Goal: Information Seeking & Learning: Learn about a topic

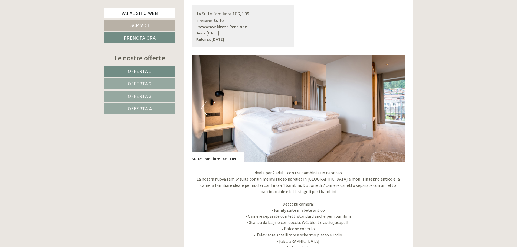
scroll to position [406, 0]
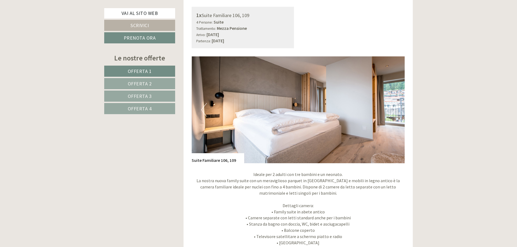
click at [388, 111] on img at bounding box center [298, 109] width 213 height 107
click at [392, 111] on button "Next" at bounding box center [392, 110] width 6 height 14
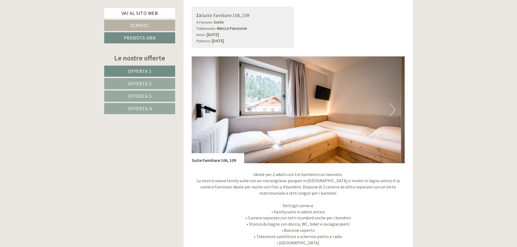
click at [392, 111] on button "Next" at bounding box center [392, 110] width 6 height 14
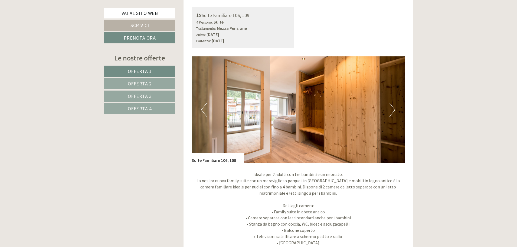
click at [392, 111] on button "Next" at bounding box center [392, 110] width 6 height 14
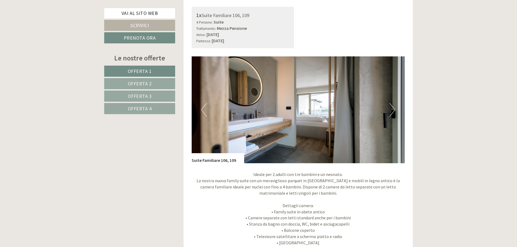
click at [392, 111] on button "Next" at bounding box center [392, 110] width 6 height 14
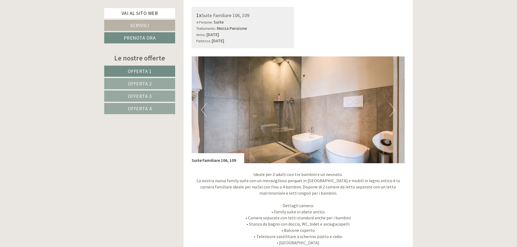
click at [392, 111] on button "Next" at bounding box center [392, 110] width 6 height 14
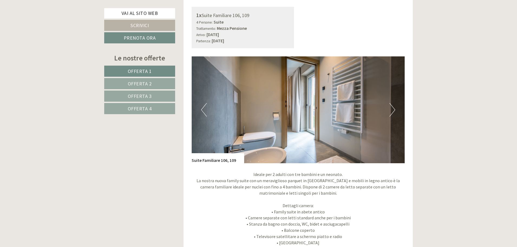
click at [392, 111] on button "Next" at bounding box center [392, 110] width 6 height 14
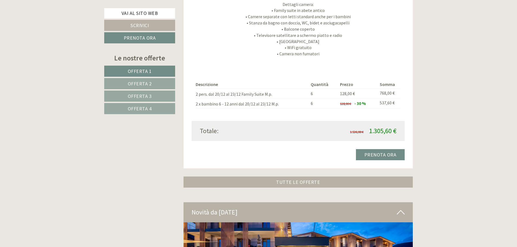
scroll to position [1407, 0]
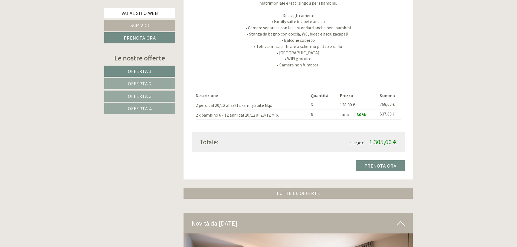
click at [129, 113] on link "Offerta 4" at bounding box center [139, 108] width 71 height 11
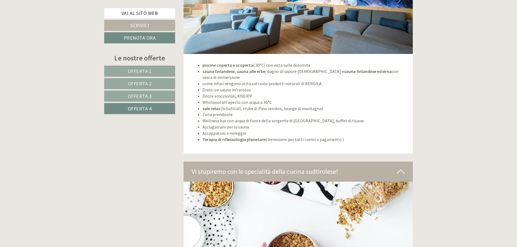
scroll to position [377, 0]
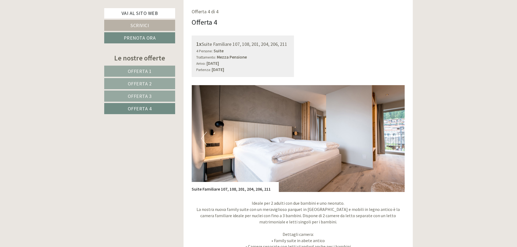
click at [131, 94] on span "Offerta 3" at bounding box center [140, 96] width 24 height 6
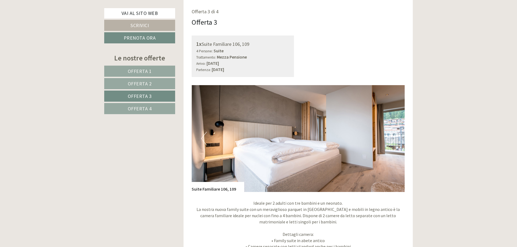
click at [133, 85] on span "Offerta 2" at bounding box center [140, 83] width 24 height 6
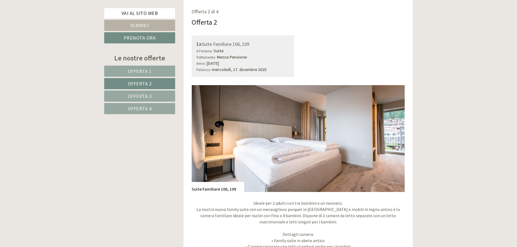
click at [134, 71] on span "Offerta 1" at bounding box center [140, 71] width 24 height 6
